Goal: Task Accomplishment & Management: Use online tool/utility

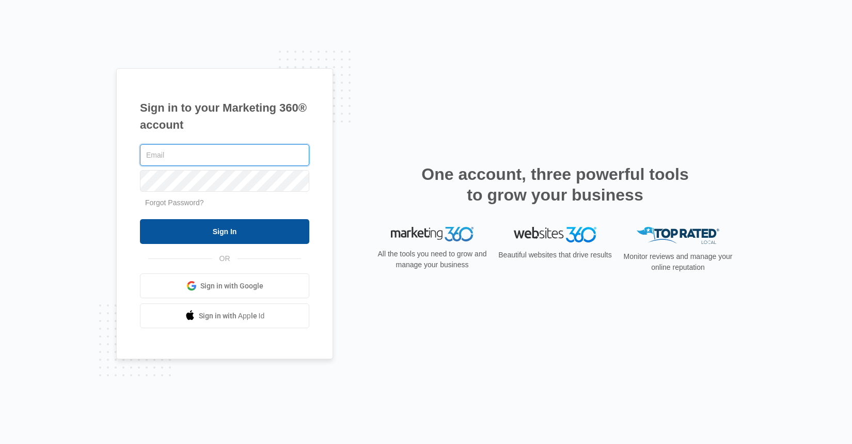
type input "[EMAIL_ADDRESS][DOMAIN_NAME]"
click at [209, 231] on input "Sign In" at bounding box center [224, 231] width 169 height 25
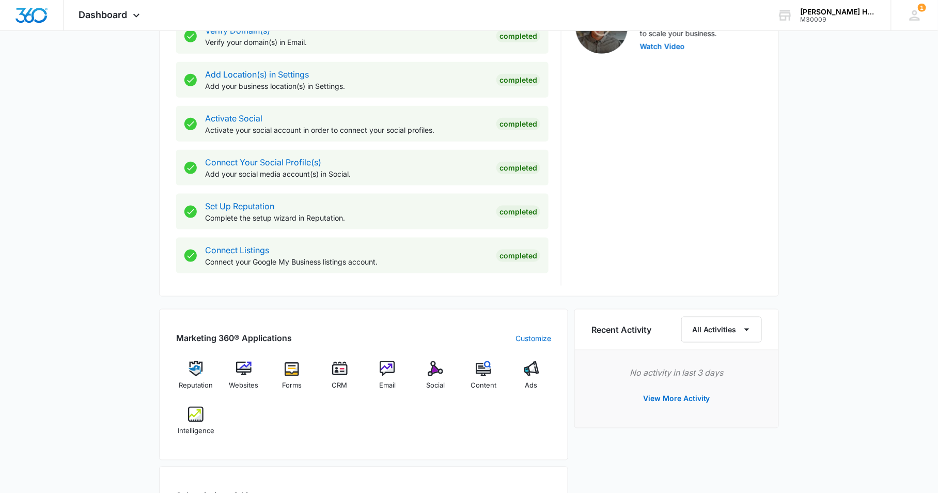
scroll to position [516, 0]
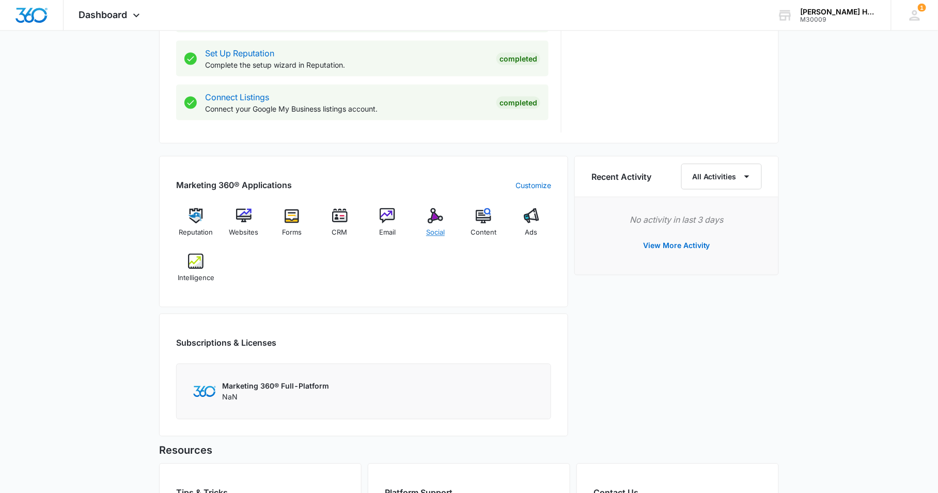
click at [436, 222] on img at bounding box center [435, 215] width 15 height 15
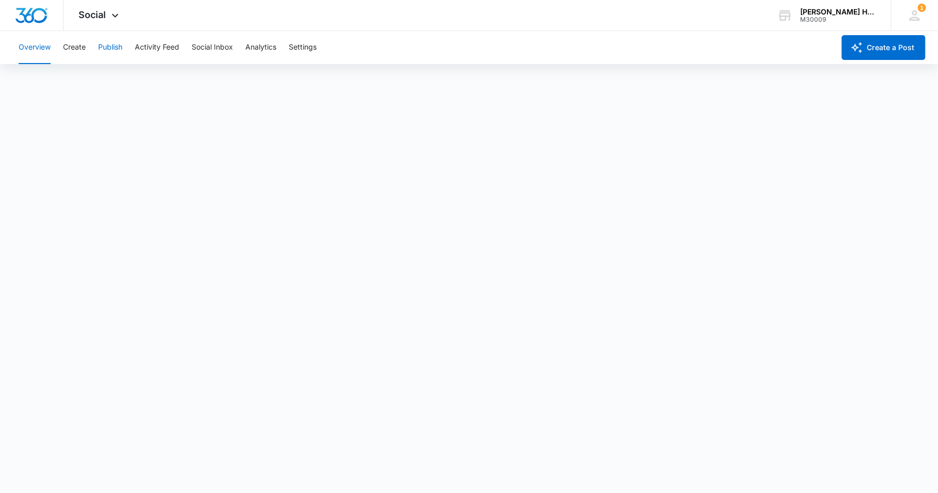
click at [111, 50] on button "Publish" at bounding box center [110, 47] width 24 height 33
click at [96, 87] on button "Schedules" at bounding box center [78, 79] width 35 height 29
click at [23, 81] on button "Calendar" at bounding box center [34, 79] width 30 height 29
